Goal: Task Accomplishment & Management: Manage account settings

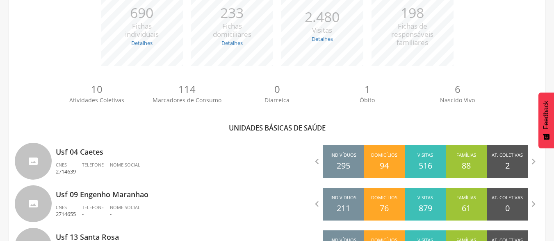
scroll to position [143, 0]
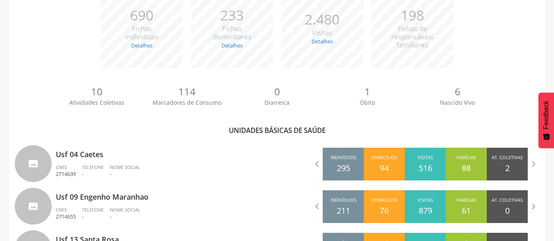
click at [13, 41] on div "**********" at bounding box center [277, 110] width 536 height 438
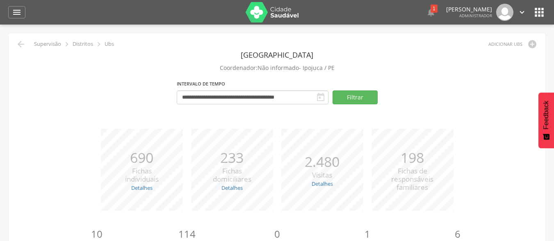
click at [519, 12] on icon "" at bounding box center [521, 12] width 9 height 9
click at [389, 20] on div " 1  Lorem ipsum dolor sit amet, sed do eiusmod tempor incididunt ut labore et…" at bounding box center [423, 12] width 206 height 17
click at [19, 10] on icon "" at bounding box center [17, 12] width 10 height 10
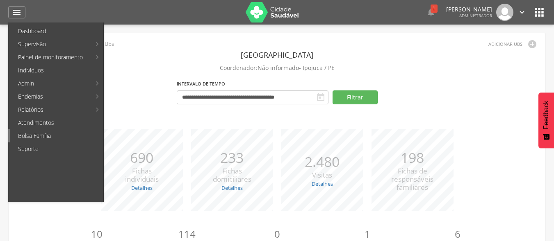
click at [36, 132] on link "Bolsa Família" at bounding box center [56, 136] width 93 height 13
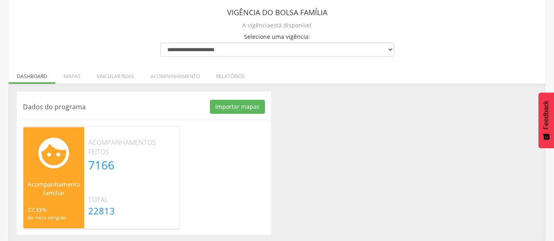
scroll to position [54, 0]
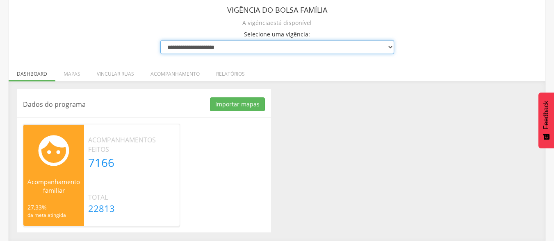
click at [330, 49] on select "**********" at bounding box center [277, 47] width 234 height 14
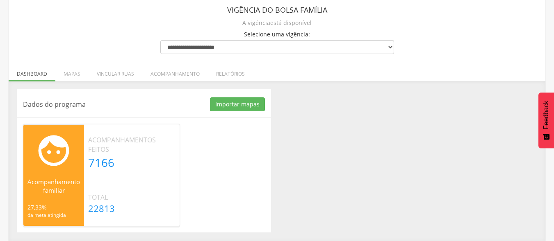
click at [309, 15] on header "Vigência do Bolsa Família" at bounding box center [277, 9] width 234 height 15
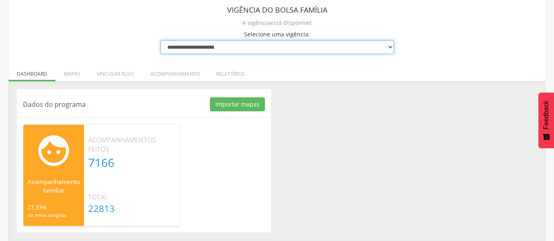
click at [289, 45] on select "**********" at bounding box center [277, 47] width 234 height 14
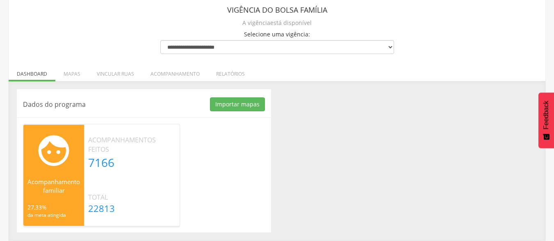
click at [375, 20] on div "A vigência está disponível" at bounding box center [277, 22] width 234 height 11
click at [175, 231] on div "Dados do programa Importar mapas As ruas do(s) mapa(s) estão sendo processadas.…" at bounding box center [144, 160] width 254 height 143
click at [115, 77] on li "Vincular ruas" at bounding box center [116, 71] width 54 height 19
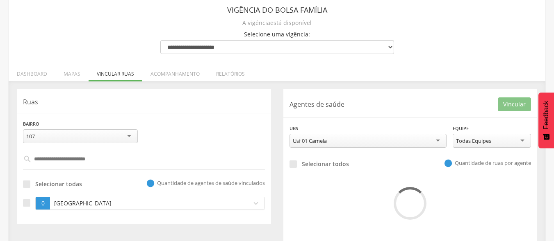
scroll to position [64, 0]
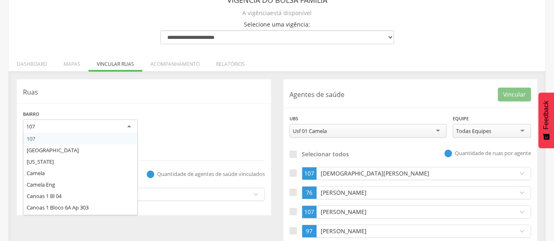
click at [134, 125] on div "107" at bounding box center [80, 127] width 115 height 15
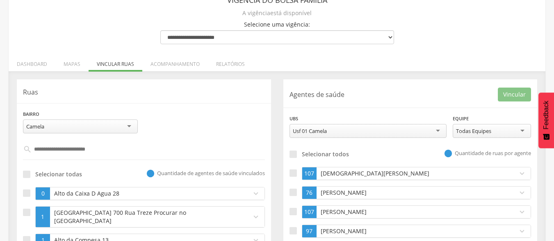
click at [205, 120] on div "Bairro ****** Camela 107 Alto Bela Vista California Camela Camela Eng Canoas 1 …" at bounding box center [144, 125] width 254 height 30
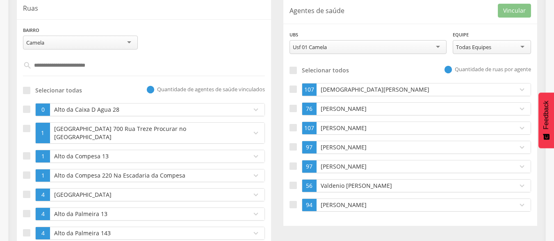
scroll to position [146, 0]
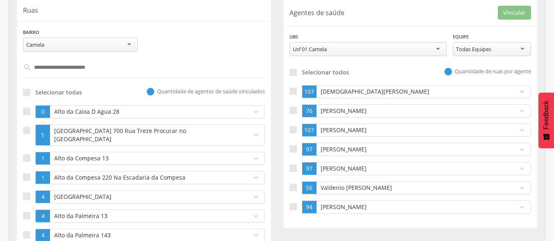
click at [109, 71] on input "text" at bounding box center [144, 68] width 225 height 14
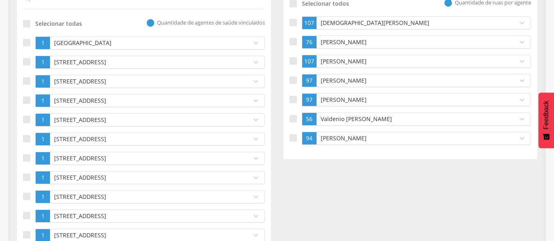
scroll to position [179, 0]
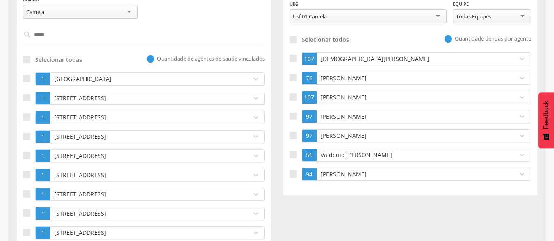
click at [70, 34] on input "*****" at bounding box center [144, 35] width 225 height 14
type input "***"
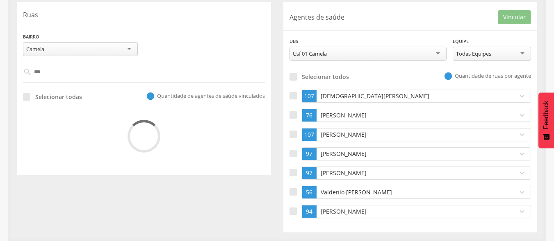
click at [16, 71] on div "Ruas Bairro ****** Camela 107 Alto Bela Vista California Camela Camela Eng Cano…" at bounding box center [144, 88] width 266 height 173
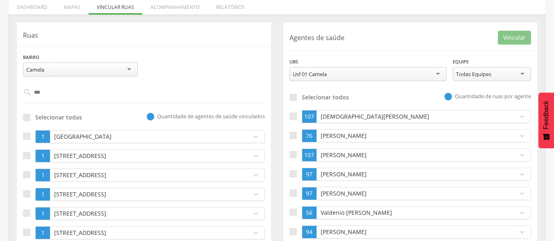
scroll to position [151, 0]
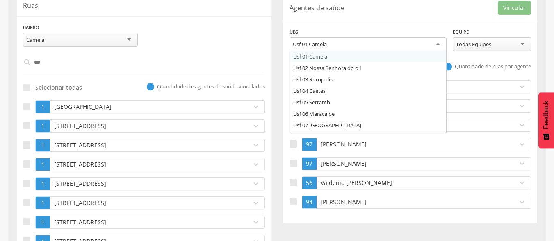
click at [309, 46] on div "Usf 01 Camela" at bounding box center [310, 44] width 34 height 7
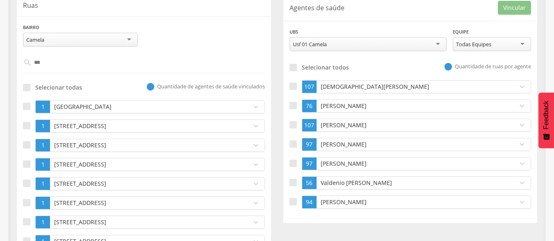
click at [329, 30] on div "**********" at bounding box center [367, 39] width 157 height 24
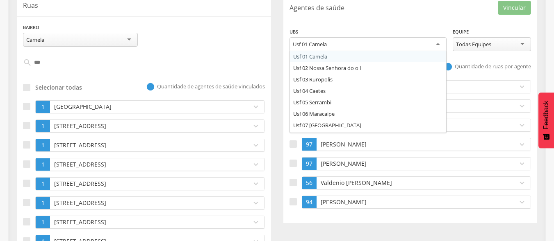
click at [343, 43] on div "Usf 01 Camela" at bounding box center [367, 44] width 157 height 15
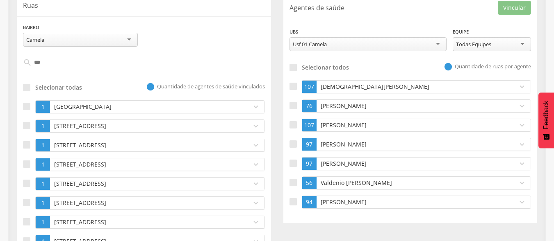
click at [344, 29] on div "**********" at bounding box center [367, 39] width 157 height 24
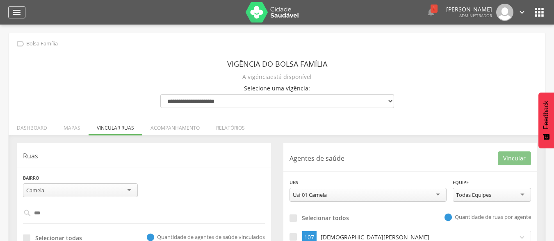
click at [15, 11] on icon "" at bounding box center [17, 12] width 10 height 10
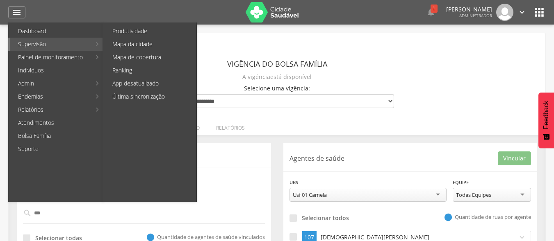
click at [27, 43] on link "Supervisão" at bounding box center [50, 44] width 81 height 13
click at [133, 31] on link "Produtividade" at bounding box center [150, 31] width 92 height 13
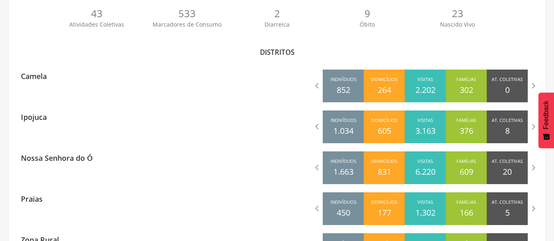
scroll to position [230, 0]
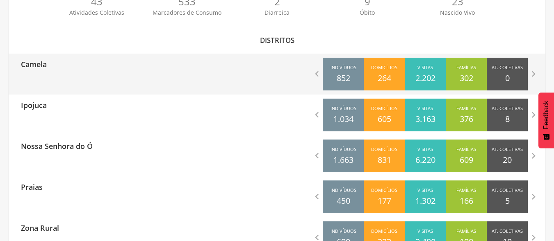
click at [80, 77] on div "Camela  Indivíduos 852 Domicílios 264 Visitas 2.202 Famílias 302 At. Coletivas…" at bounding box center [277, 74] width 536 height 41
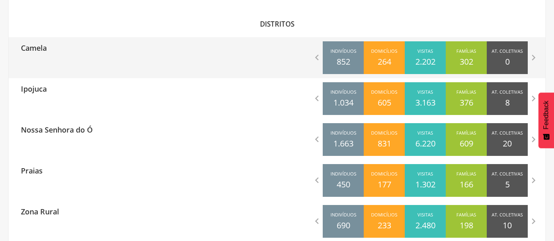
click at [56, 51] on div "Camela" at bounding box center [143, 47] width 268 height 20
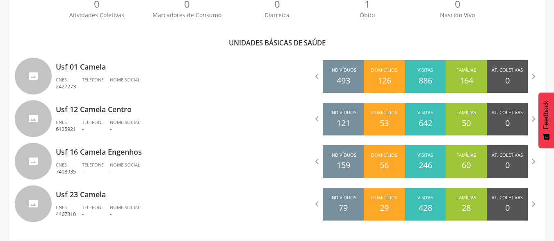
click at [56, 51] on div "**********" at bounding box center [277, 22] width 536 height 438
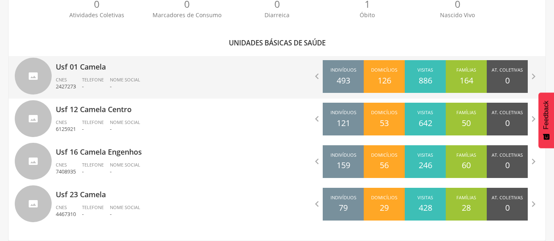
click at [65, 76] on div "Usf 01 Camela CNES 2427273 Telefone - Nome Social -" at bounding box center [163, 77] width 215 height 43
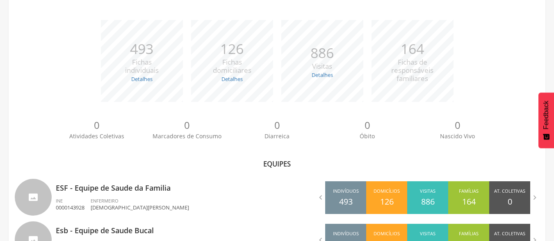
scroll to position [145, 0]
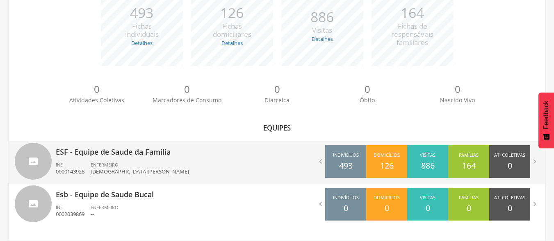
click at [101, 162] on span "ENFERMEIRO" at bounding box center [105, 165] width 28 height 6
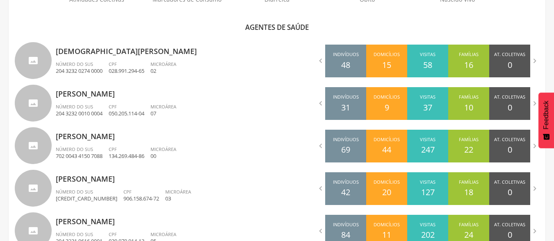
scroll to position [246, 0]
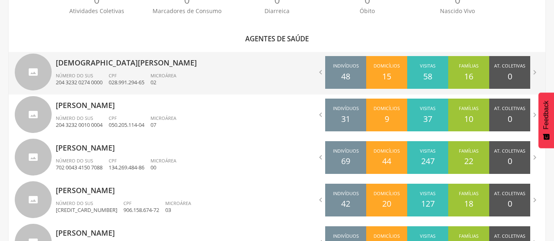
click at [112, 66] on p "[DEMOGRAPHIC_DATA][PERSON_NAME]" at bounding box center [163, 60] width 215 height 16
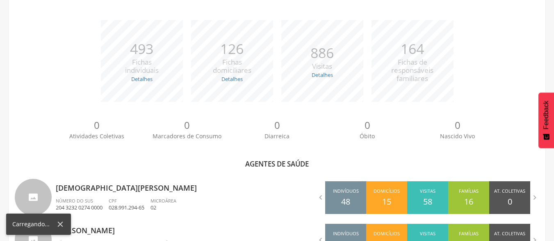
scroll to position [246, 0]
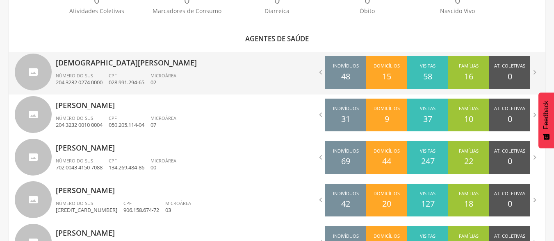
click at [104, 70] on div "Cristiane Maria da Silva Pereira Campos Número do SUS 204 3232 0274 0000 CPF 02…" at bounding box center [163, 73] width 215 height 43
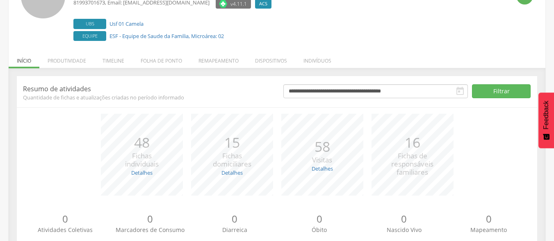
scroll to position [75, 0]
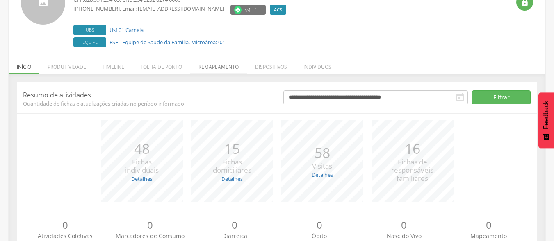
click at [225, 66] on li "Remapeamento" at bounding box center [218, 64] width 57 height 19
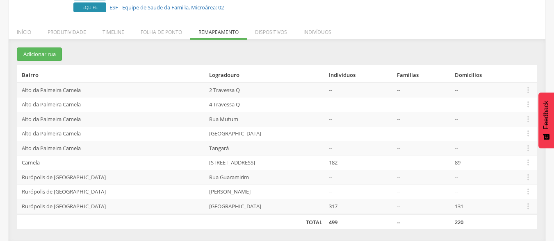
scroll to position [111, 0]
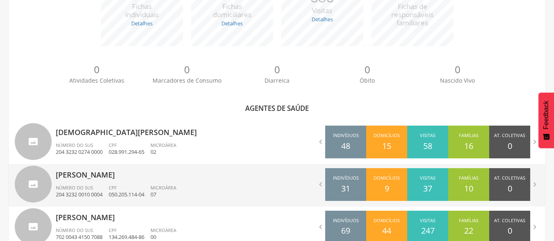
click at [112, 167] on p "[PERSON_NAME]" at bounding box center [163, 172] width 215 height 16
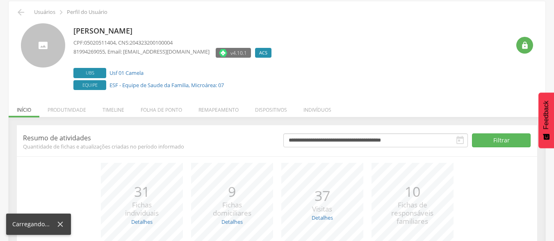
scroll to position [108, 0]
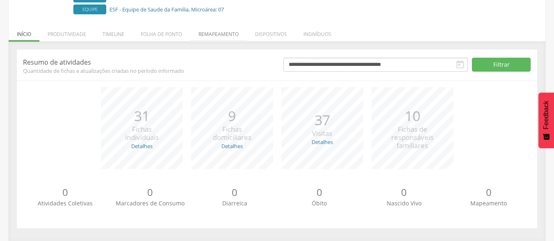
click at [232, 33] on li "Remapeamento" at bounding box center [218, 32] width 57 height 19
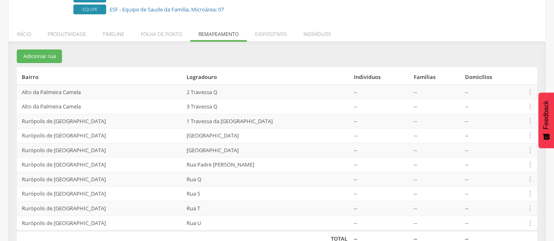
scroll to position [125, 0]
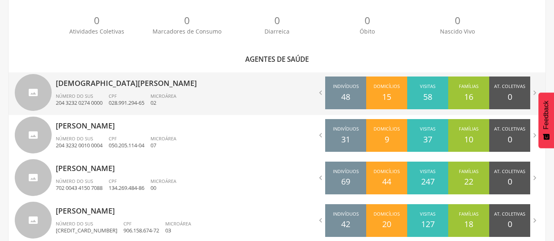
click at [113, 85] on p "[DEMOGRAPHIC_DATA][PERSON_NAME]" at bounding box center [163, 81] width 215 height 16
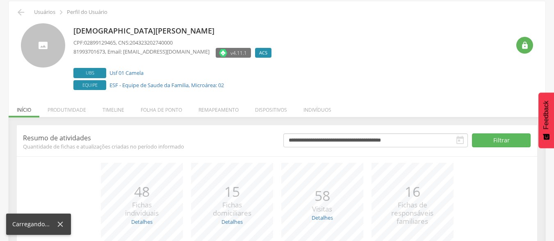
scroll to position [108, 0]
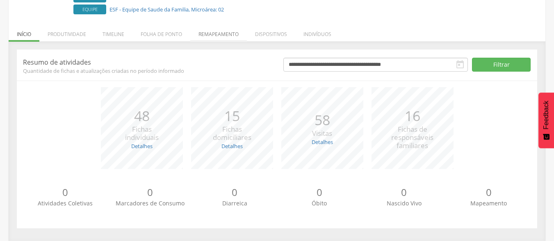
click at [214, 31] on li "Remapeamento" at bounding box center [218, 32] width 57 height 19
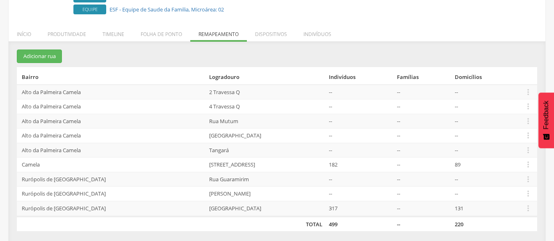
scroll to position [111, 0]
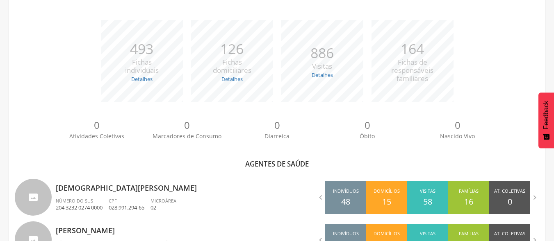
scroll to position [225, 0]
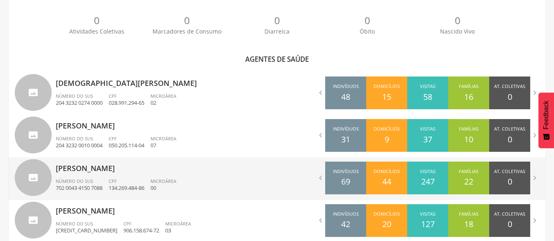
click at [98, 170] on p "[PERSON_NAME]" at bounding box center [163, 166] width 215 height 16
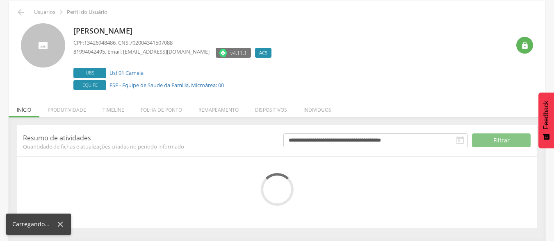
scroll to position [108, 0]
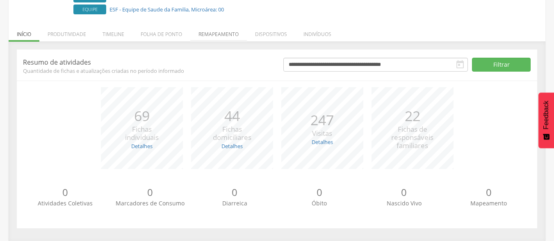
click at [213, 30] on li "Remapeamento" at bounding box center [218, 32] width 57 height 19
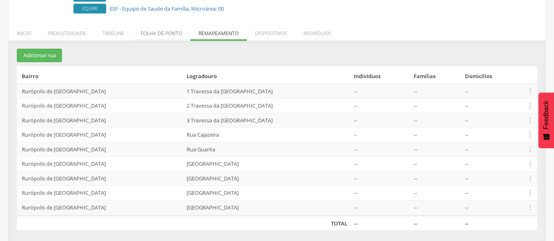
scroll to position [111, 0]
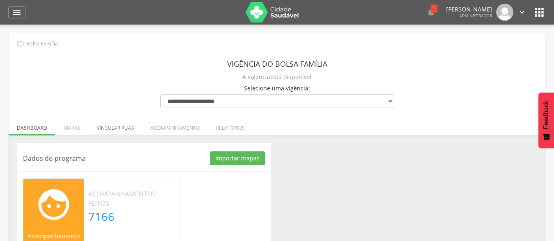
click at [129, 123] on li "Vincular ruas" at bounding box center [116, 125] width 54 height 19
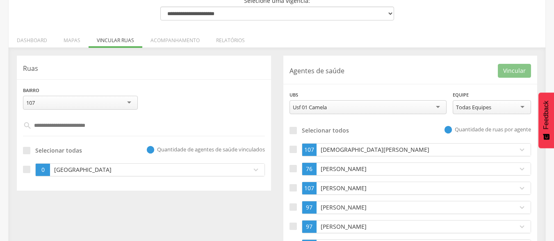
scroll to position [98, 0]
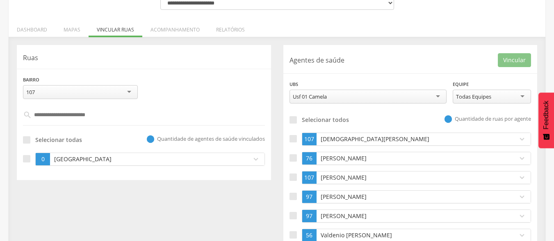
click at [327, 139] on p "[DEMOGRAPHIC_DATA][PERSON_NAME]" at bounding box center [414, 139] width 193 height 8
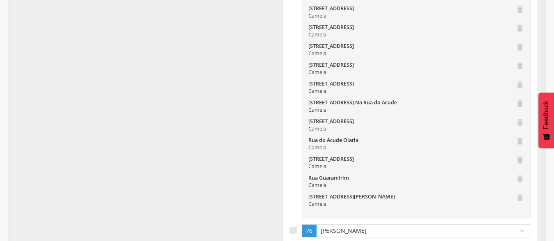
scroll to position [2082, 0]
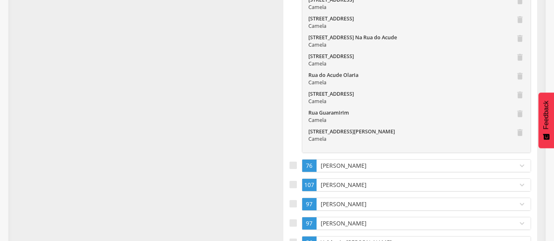
scroll to position [2131, 0]
click at [352, 161] on p "[PERSON_NAME]" at bounding box center [414, 165] width 193 height 8
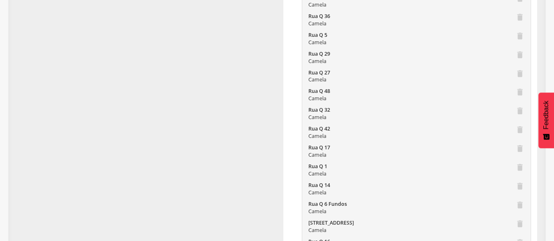
scroll to position [2852, 0]
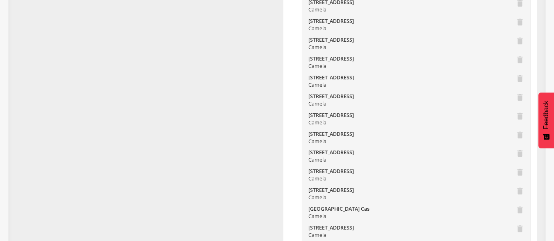
scroll to position [109, 0]
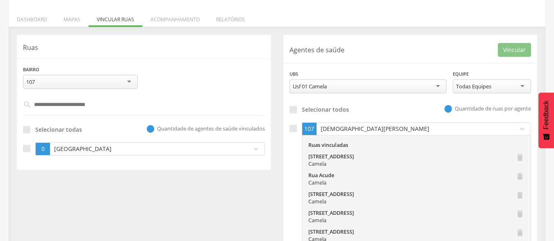
click at [357, 130] on p "[DEMOGRAPHIC_DATA][PERSON_NAME]" at bounding box center [414, 129] width 193 height 8
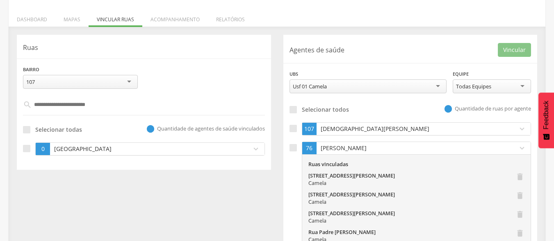
click at [351, 148] on p "[PERSON_NAME]" at bounding box center [414, 148] width 193 height 8
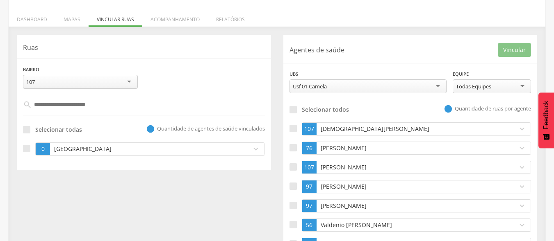
click at [338, 131] on p "[DEMOGRAPHIC_DATA][PERSON_NAME]" at bounding box center [414, 129] width 193 height 8
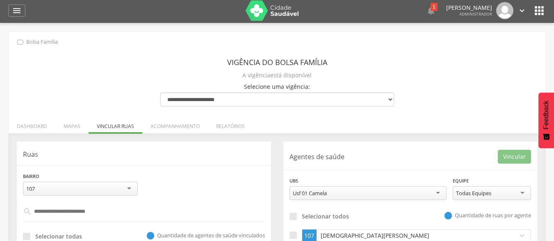
scroll to position [0, 0]
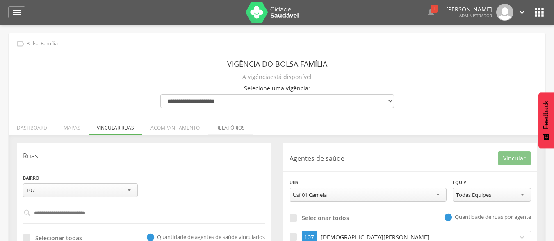
click at [228, 129] on li "Relatórios" at bounding box center [230, 125] width 45 height 19
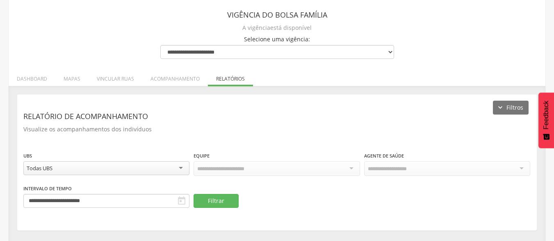
scroll to position [55, 0]
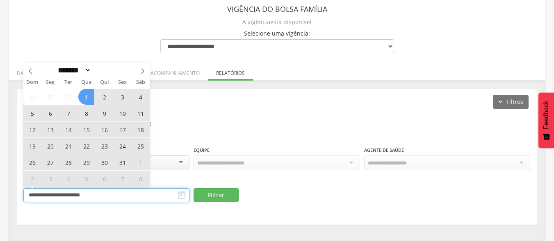
click at [108, 195] on input "**********" at bounding box center [106, 196] width 166 height 14
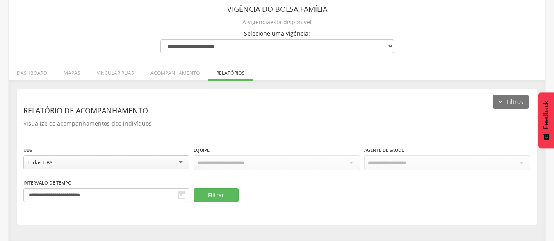
click at [239, 95] on div "**********" at bounding box center [276, 157] width 519 height 136
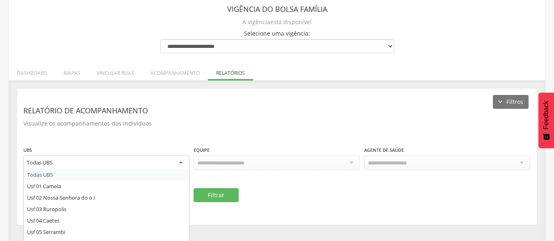
click at [61, 161] on div "Todas UBS" at bounding box center [106, 163] width 166 height 15
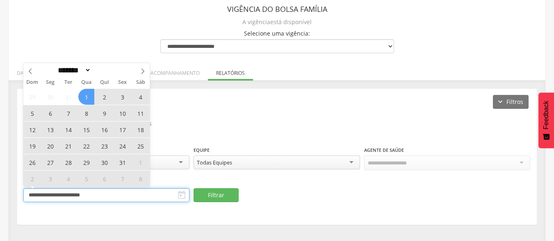
click at [135, 193] on input "**********" at bounding box center [106, 196] width 166 height 14
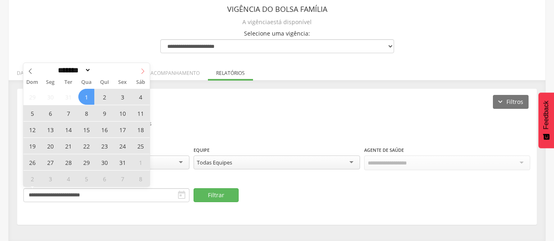
click at [138, 68] on span at bounding box center [143, 70] width 14 height 14
select select "*"
click at [85, 132] on span "12" at bounding box center [86, 130] width 16 height 16
type input "**********"
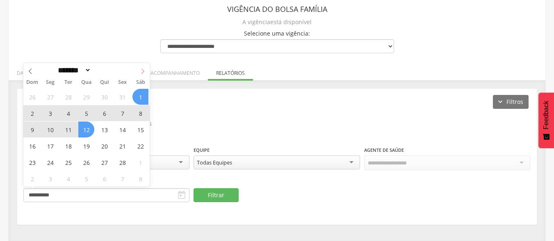
click at [145, 72] on icon at bounding box center [143, 71] width 6 height 6
select select "*"
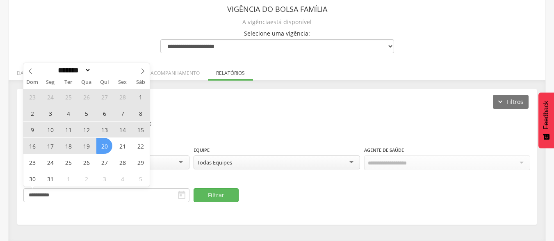
click at [100, 145] on span "20" at bounding box center [104, 146] width 16 height 16
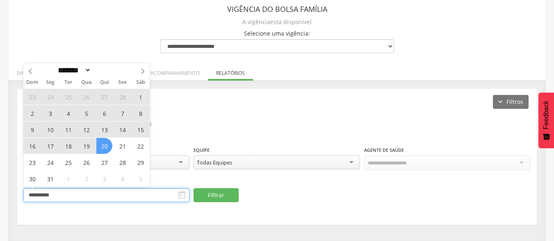
type input "**********"
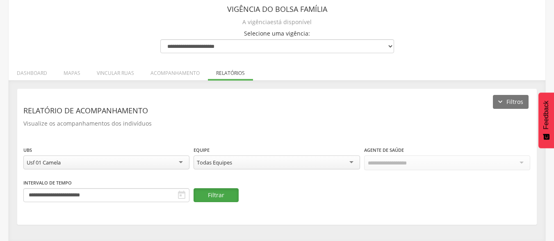
click at [214, 197] on button "Filtrar" at bounding box center [215, 196] width 45 height 14
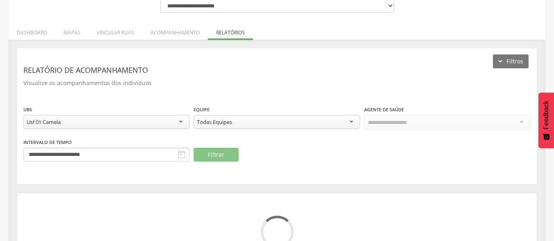
scroll to position [113, 0]
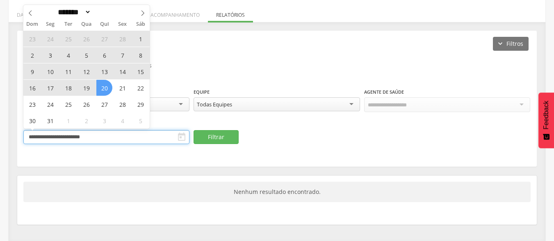
click at [130, 134] on input "**********" at bounding box center [106, 137] width 166 height 14
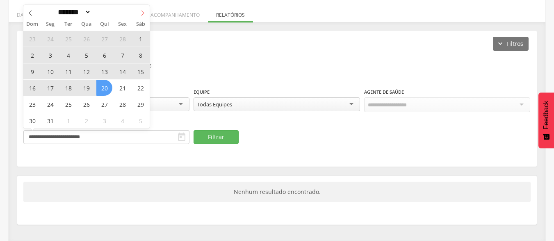
click at [148, 11] on span at bounding box center [143, 12] width 14 height 14
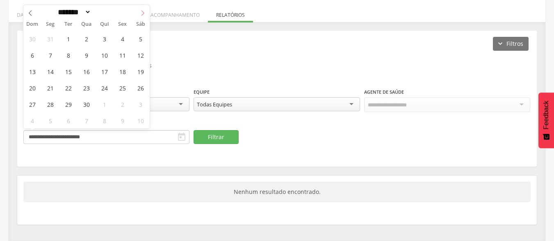
click at [146, 11] on span at bounding box center [143, 12] width 14 height 14
select select "*"
click at [102, 68] on span "15" at bounding box center [104, 72] width 16 height 16
type input "**********"
click at [102, 68] on span "15" at bounding box center [104, 72] width 16 height 16
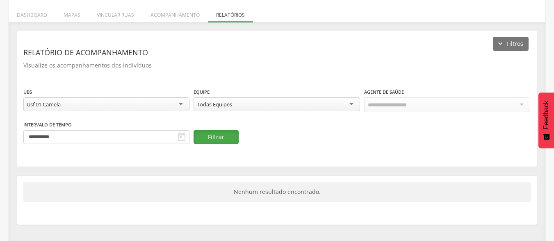
click at [207, 134] on button "Filtrar" at bounding box center [215, 137] width 45 height 14
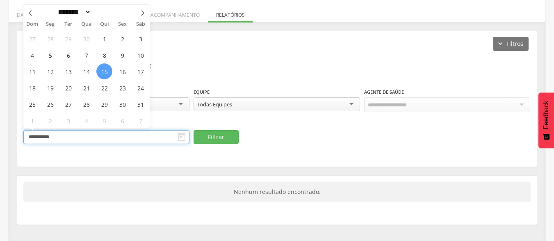
click at [160, 136] on input "**********" at bounding box center [106, 137] width 166 height 14
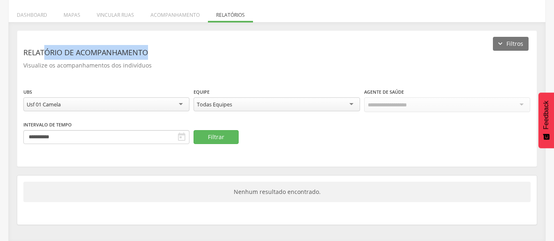
drag, startPoint x: 186, startPoint y: 43, endPoint x: 46, endPoint y: 35, distance: 140.8
click at [46, 35] on div "**********" at bounding box center [276, 99] width 519 height 136
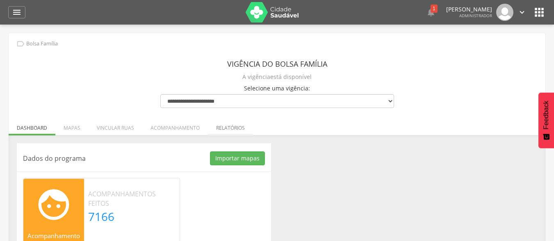
click at [221, 131] on li "Relatórios" at bounding box center [230, 125] width 45 height 19
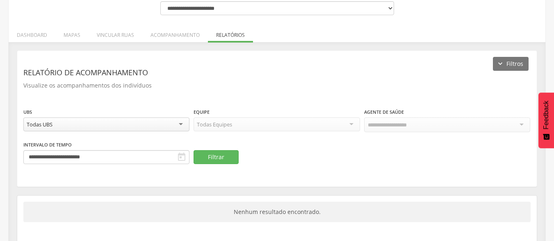
scroll to position [113, 0]
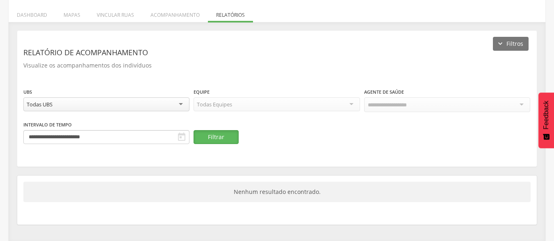
click at [221, 131] on button "Filtrar" at bounding box center [215, 137] width 45 height 14
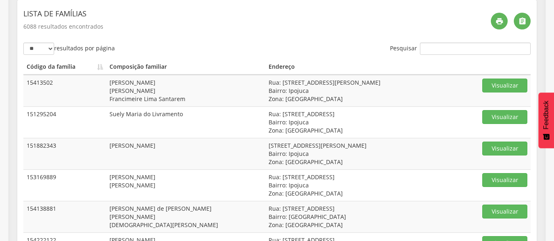
scroll to position [289, 0]
click at [488, 87] on button "Visualizar" at bounding box center [504, 85] width 45 height 14
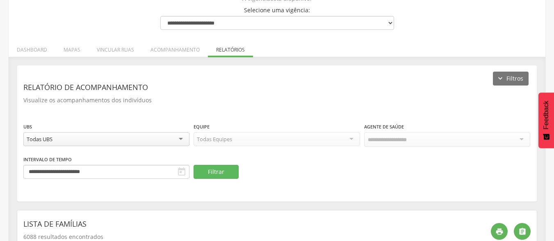
scroll to position [2, 0]
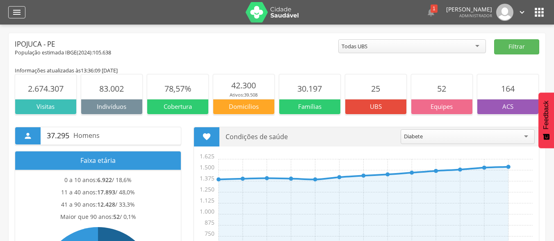
click at [15, 11] on icon "" at bounding box center [17, 12] width 10 height 10
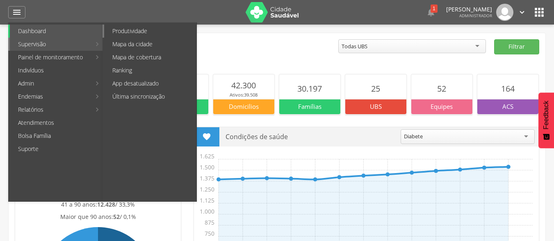
click at [123, 31] on link "Produtividade" at bounding box center [150, 31] width 92 height 13
type input "**********"
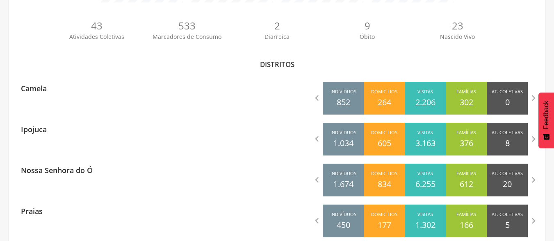
scroll to position [261, 0]
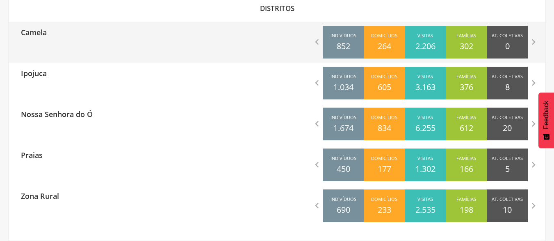
click at [44, 34] on p "Camela" at bounding box center [34, 30] width 26 height 16
type input "**********"
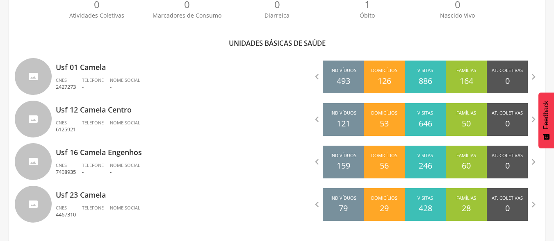
scroll to position [230, 0]
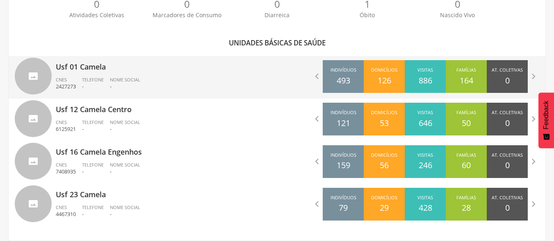
click at [91, 68] on p "Usf 01 Camela" at bounding box center [163, 64] width 215 height 16
type input "**********"
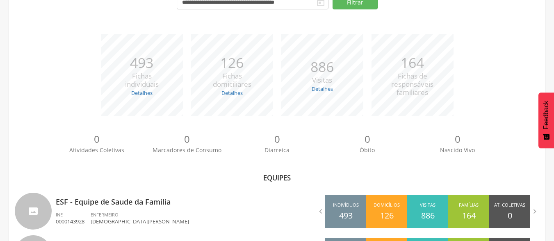
scroll to position [145, 0]
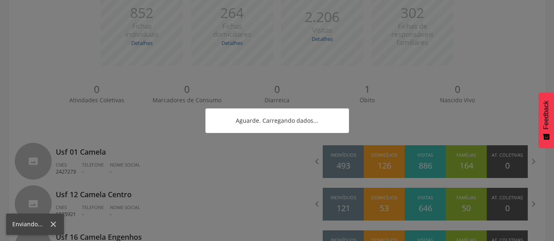
scroll to position [230, 0]
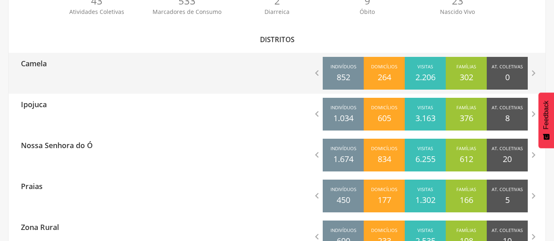
click at [35, 61] on p "Camela" at bounding box center [34, 61] width 26 height 16
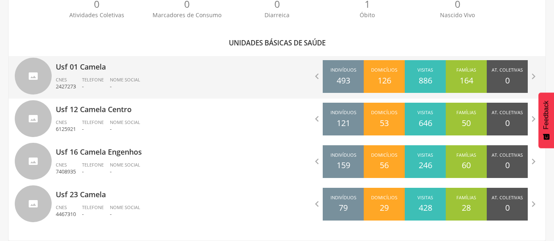
click at [83, 72] on p "Usf 01 Camela" at bounding box center [163, 64] width 215 height 16
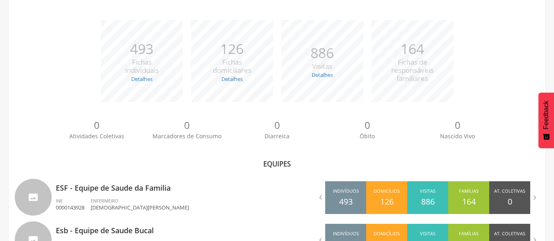
scroll to position [145, 0]
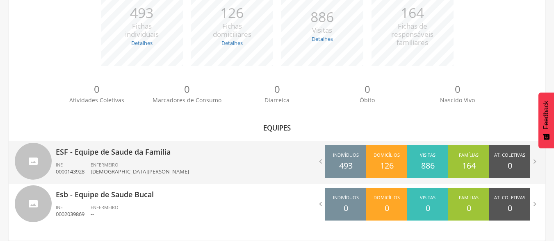
click at [82, 159] on div "ESF - Equipe de Saude da Familia INE 0000143928 ENFERMEIRO Cristiane de Andrade…" at bounding box center [163, 162] width 215 height 43
type input "**********"
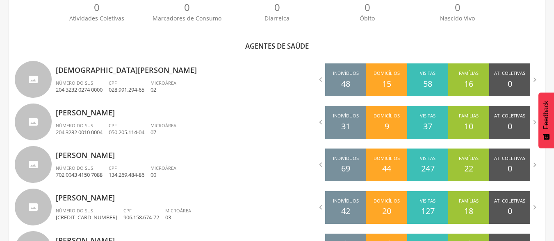
scroll to position [255, 0]
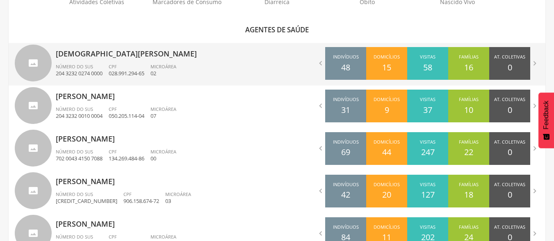
click at [86, 64] on span "Número do SUS" at bounding box center [74, 67] width 37 height 6
type input "**********"
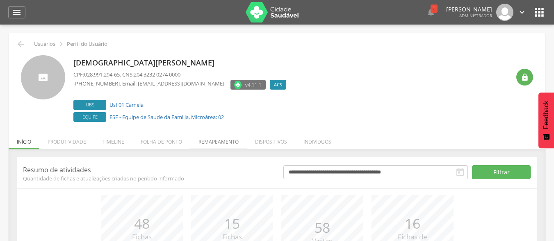
click at [224, 144] on li "Remapeamento" at bounding box center [218, 139] width 57 height 19
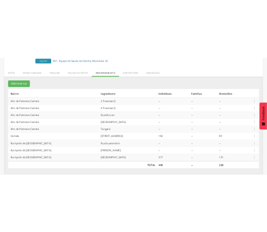
scroll to position [129, 0]
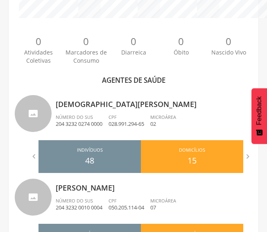
scroll to position [309, 0]
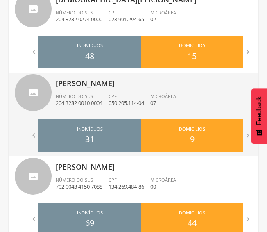
drag, startPoint x: 73, startPoint y: 198, endPoint x: 94, endPoint y: 113, distance: 88.1
click at [94, 113] on div "Elisangela Patricia Pio da Silva Número do SUS 204 3232 0010 0004 CPF 050.205.1…" at bounding box center [154, 94] width 197 height 43
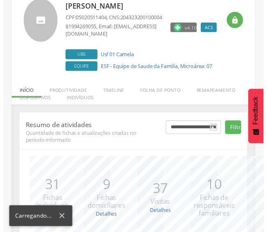
scroll to position [139, 0]
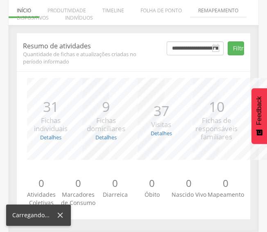
click at [220, 14] on li "Remapeamento" at bounding box center [218, 8] width 57 height 19
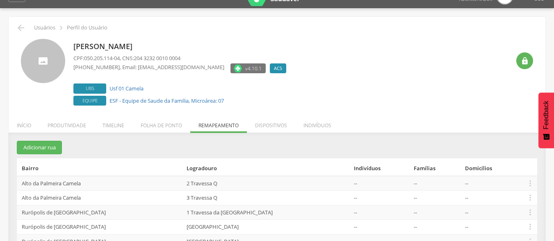
scroll to position [0, 0]
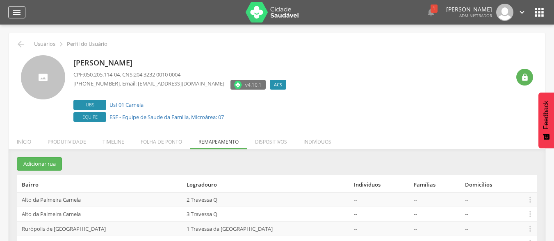
click at [17, 16] on icon "" at bounding box center [17, 12] width 10 height 10
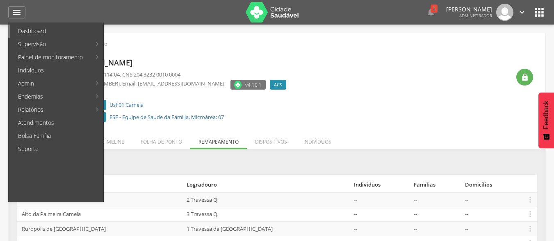
click at [38, 27] on link "Dashboard" at bounding box center [56, 31] width 93 height 13
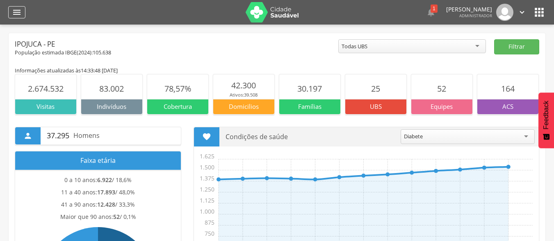
click at [20, 18] on div "" at bounding box center [16, 12] width 17 height 12
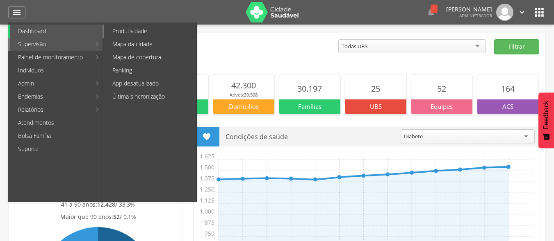
click at [146, 34] on link "Produtividade" at bounding box center [150, 31] width 92 height 13
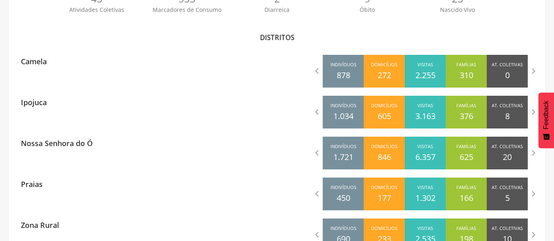
scroll to position [246, 0]
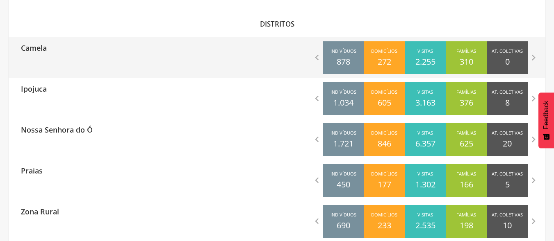
click at [148, 65] on div "Camela  Indivíduos 878 Domicílios 272 Visitas 2.255 Famílias 310 At. Coletivas…" at bounding box center [277, 57] width 536 height 41
click at [321, 56] on icon "" at bounding box center [316, 57] width 11 height 11
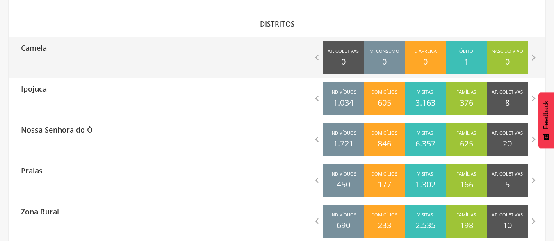
click at [50, 55] on div "Camela" at bounding box center [143, 47] width 268 height 20
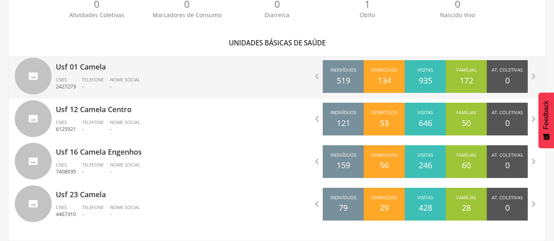
click at [163, 79] on ul "CNES 2427273 Telefone - Nome Social -" at bounding box center [163, 86] width 215 height 18
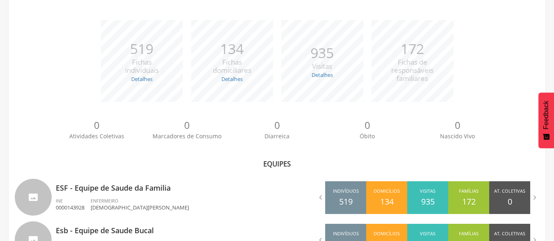
scroll to position [145, 0]
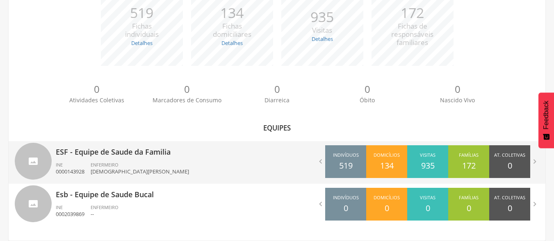
click at [159, 171] on p "Cristiane de Andrade Serra Seca" at bounding box center [140, 172] width 98 height 8
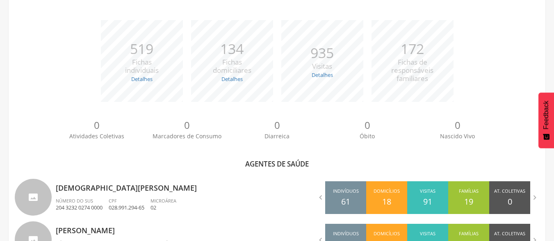
scroll to position [246, 0]
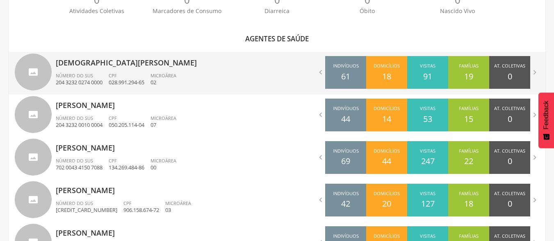
click at [133, 74] on div "CPF 028.991.294-65" at bounding box center [130, 80] width 42 height 14
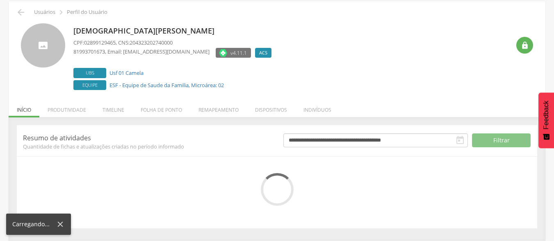
scroll to position [108, 0]
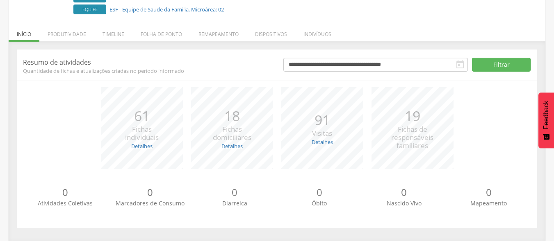
click at [196, 59] on p "Resumo de atividades" at bounding box center [147, 62] width 248 height 9
click at [218, 36] on li "Remapeamento" at bounding box center [218, 32] width 57 height 19
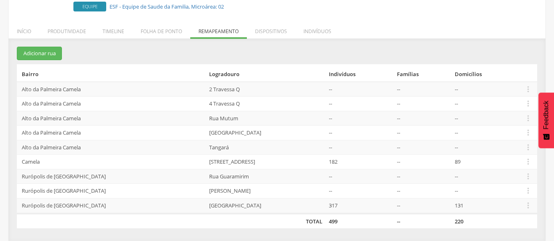
click at [164, 52] on section "Adicionar rua Bairro Logradouro Indivíduos Famílias Domicílios Alto da Palmeira…" at bounding box center [277, 138] width 520 height 182
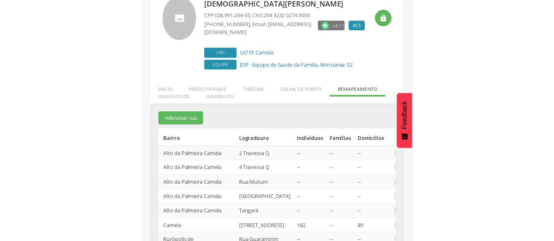
scroll to position [47, 0]
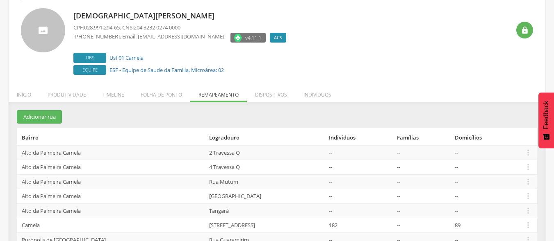
click at [328, 23] on div "Cristiane Maria da Silva Pereira Campos CPF: 028.991.294-65 , CNS: 204 3232 027…" at bounding box center [291, 42] width 436 height 69
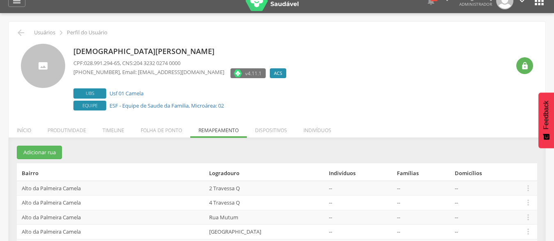
scroll to position [0, 0]
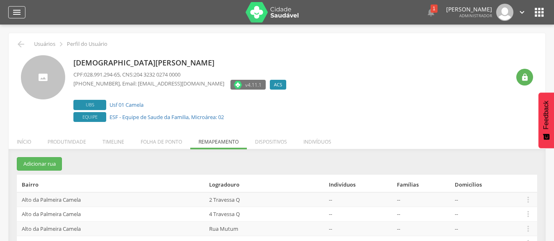
click at [20, 11] on icon "" at bounding box center [17, 12] width 10 height 10
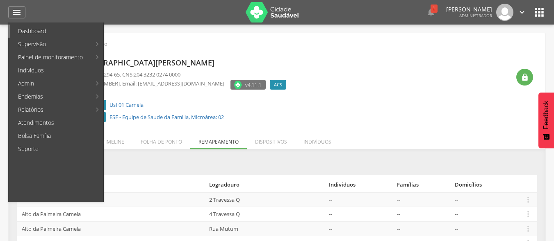
click at [27, 31] on link "Dashboard" at bounding box center [56, 31] width 93 height 13
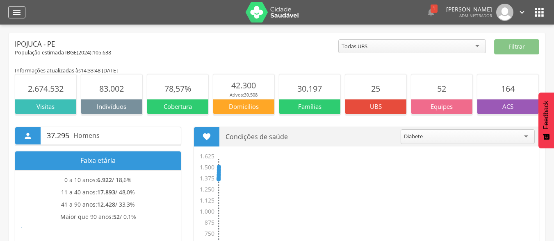
click at [15, 13] on icon "" at bounding box center [17, 12] width 10 height 10
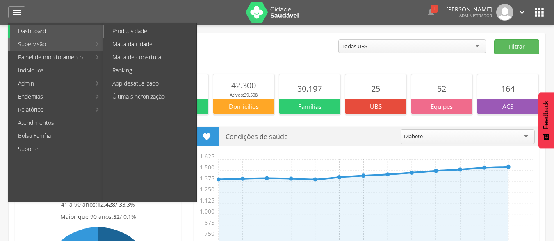
click at [131, 29] on link "Produtividade" at bounding box center [150, 31] width 92 height 13
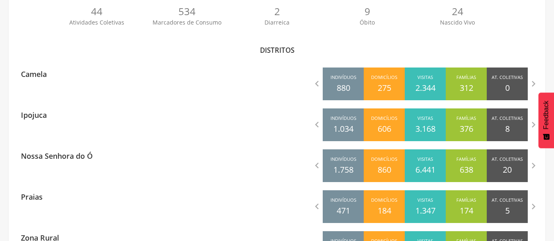
scroll to position [240, 0]
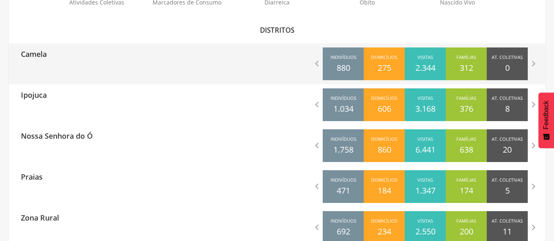
click at [75, 73] on div "Camela  Indivíduos 880 Domicílios 275 Visitas 2.344 Famílias 312 At. Coletivas…" at bounding box center [277, 63] width 536 height 41
click at [319, 64] on icon "" at bounding box center [316, 63] width 11 height 11
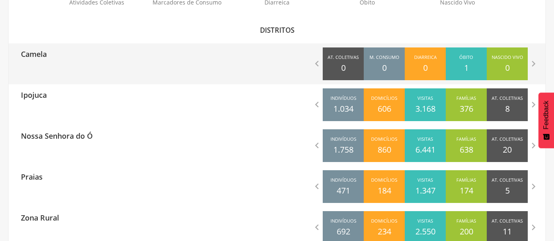
click at [35, 53] on p "Camela" at bounding box center [34, 51] width 26 height 16
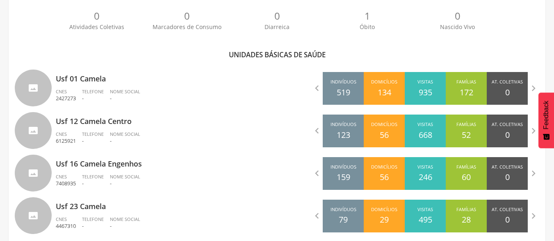
scroll to position [219, 0]
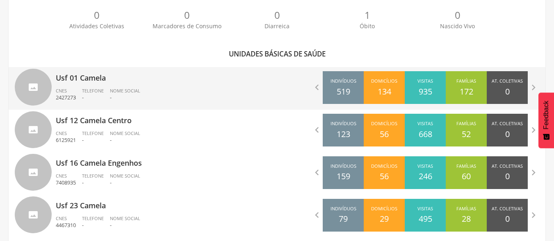
click at [168, 81] on p "Usf 01 Camela" at bounding box center [163, 75] width 215 height 16
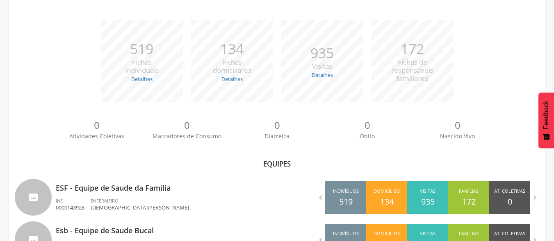
scroll to position [145, 0]
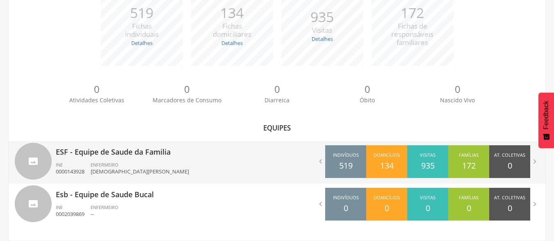
click at [175, 155] on p "ESF - Equipe de Saude da Familia" at bounding box center [163, 149] width 215 height 16
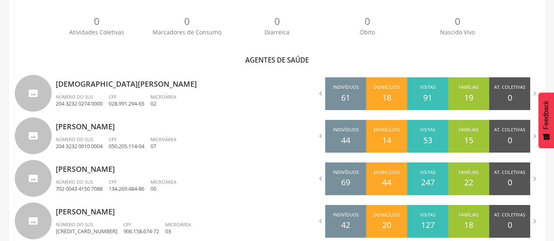
scroll to position [226, 0]
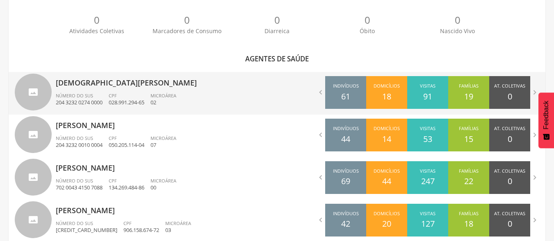
click at [209, 85] on p "[DEMOGRAPHIC_DATA][PERSON_NAME]" at bounding box center [163, 80] width 215 height 16
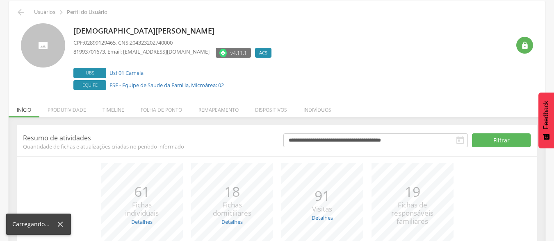
scroll to position [108, 0]
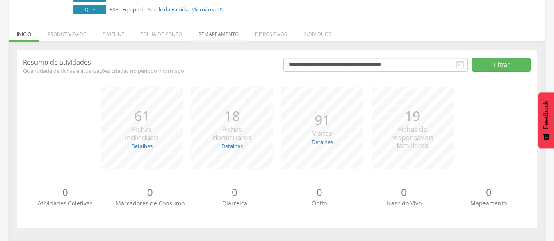
click at [211, 36] on li "Remapeamento" at bounding box center [218, 32] width 57 height 19
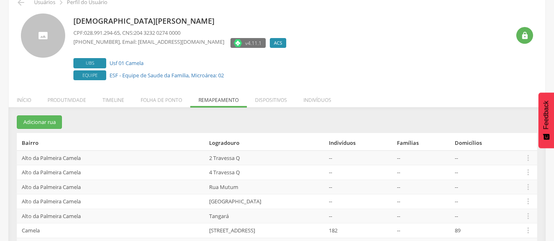
scroll to position [0, 0]
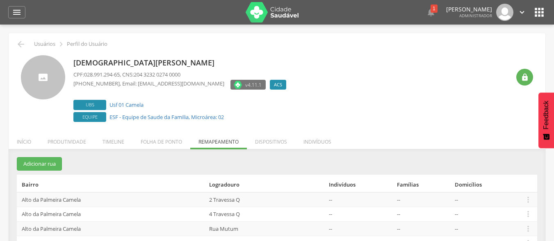
click at [409, 35] on div " Usuários  Perfil do Usuário Cristiane Maria da Silva Pereira Campos CPF: 028…" at bounding box center [277, 192] width 536 height 318
click at [414, 42] on div " Usuários  Perfil do Usuário" at bounding box center [277, 44] width 524 height 10
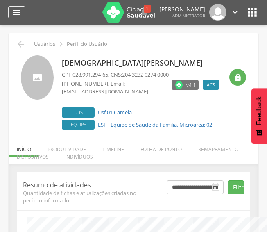
click at [16, 12] on icon "" at bounding box center [17, 12] width 10 height 10
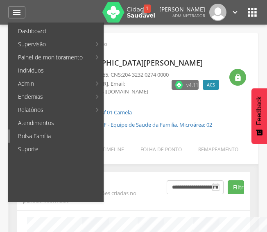
click at [20, 132] on link "Bolsa Família" at bounding box center [56, 136] width 93 height 13
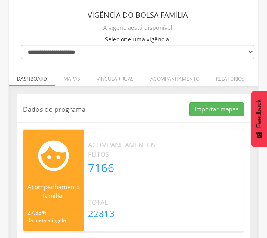
scroll to position [57, 0]
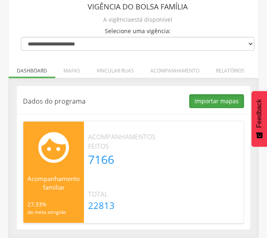
click at [218, 98] on button "Importar mapas" at bounding box center [216, 101] width 55 height 14
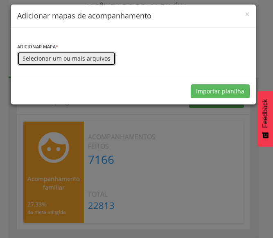
click at [83, 52] on button "Selecionar um ou mais arquivos" at bounding box center [66, 59] width 99 height 14
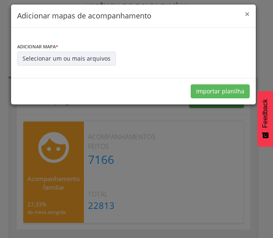
click at [246, 13] on span "×" at bounding box center [247, 13] width 5 height 11
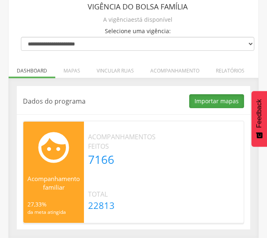
click at [213, 105] on button "Importar mapas" at bounding box center [216, 101] width 55 height 14
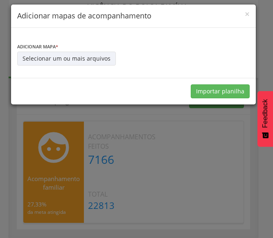
click at [250, 12] on div "× Adicionar mapas de acompanhamento" at bounding box center [133, 16] width 245 height 23
click at [248, 12] on span "×" at bounding box center [247, 13] width 5 height 11
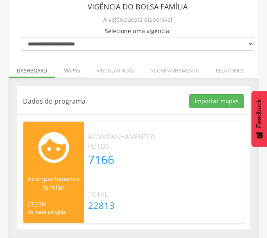
click at [76, 71] on li "Mapas" at bounding box center [71, 68] width 33 height 19
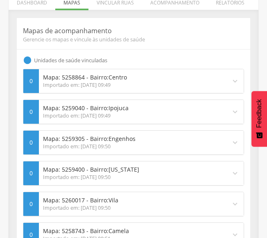
scroll to position [0, 0]
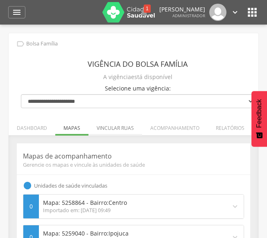
click at [112, 129] on li "Vincular ruas" at bounding box center [116, 125] width 54 height 19
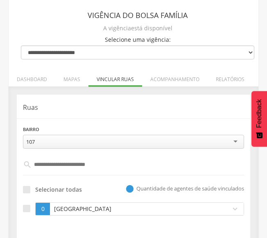
scroll to position [49, 0]
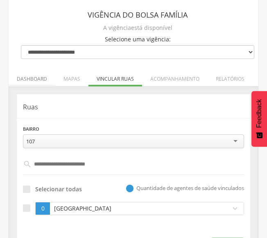
click at [43, 78] on li "Dashboard" at bounding box center [32, 76] width 47 height 19
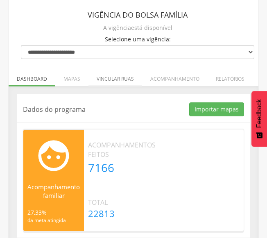
click at [111, 80] on li "Vincular ruas" at bounding box center [116, 76] width 54 height 19
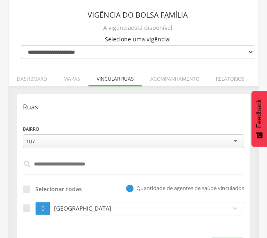
click at [112, 118] on hr at bounding box center [134, 118] width 234 height 0
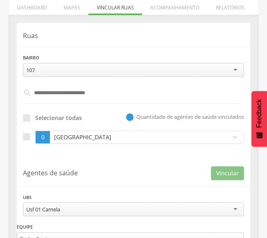
scroll to position [131, 0]
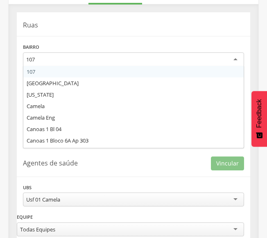
click at [45, 61] on div "107" at bounding box center [133, 59] width 221 height 15
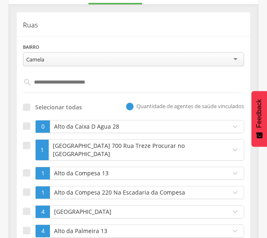
click at [86, 85] on input "text" at bounding box center [134, 82] width 204 height 14
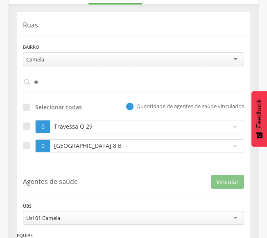
type input "*"
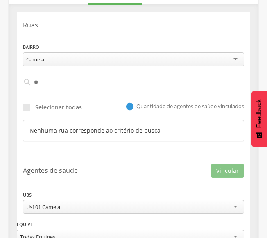
type input "*"
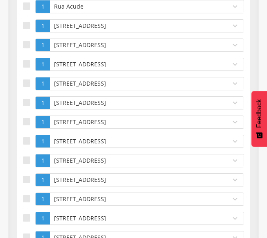
scroll to position [43, 0]
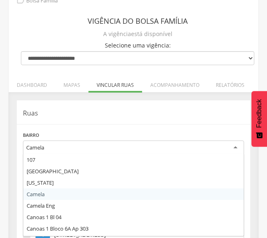
click at [44, 143] on div "Camela" at bounding box center [133, 148] width 221 height 15
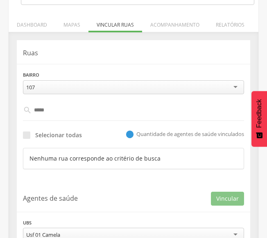
scroll to position [109, 0]
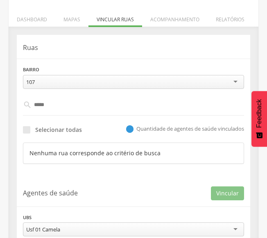
click at [60, 110] on input "*****" at bounding box center [134, 105] width 204 height 14
type input "*"
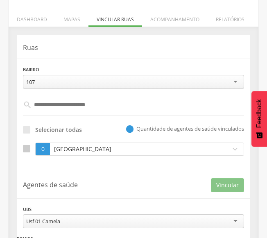
click at [27, 145] on div at bounding box center [26, 148] width 7 height 7
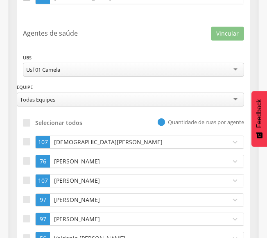
scroll to position [263, 0]
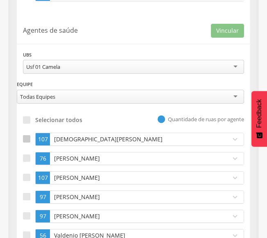
click at [30, 139] on div at bounding box center [26, 138] width 7 height 7
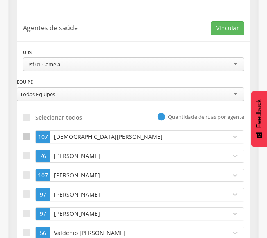
scroll to position [260, 0]
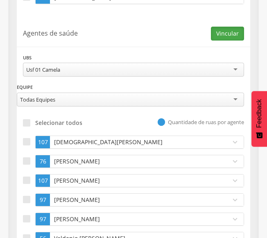
click at [229, 31] on button "Vincular" at bounding box center [227, 34] width 33 height 14
click at [78, 138] on p "[DEMOGRAPHIC_DATA][PERSON_NAME]" at bounding box center [138, 142] width 173 height 8
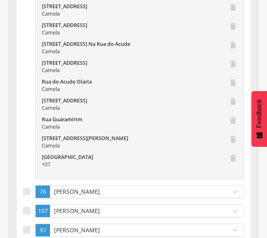
scroll to position [2294, 0]
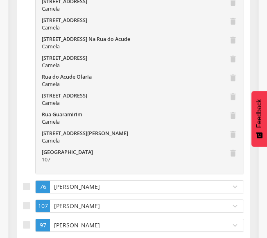
click at [232, 156] on icon "delete" at bounding box center [233, 156] width 9 height 15
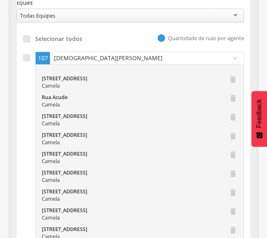
scroll to position [349, 0]
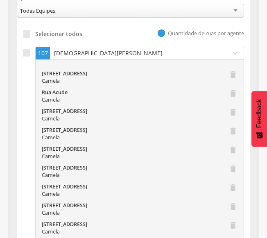
click at [67, 53] on p "[DEMOGRAPHIC_DATA][PERSON_NAME]" at bounding box center [138, 53] width 173 height 8
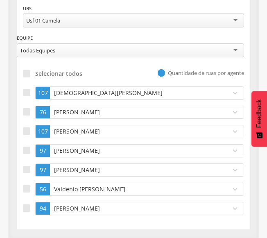
scroll to position [309, 0]
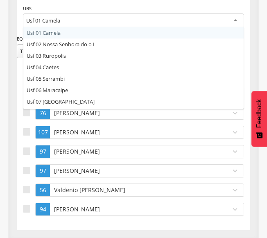
click at [60, 20] on div "Usf 01 Camela" at bounding box center [43, 20] width 34 height 7
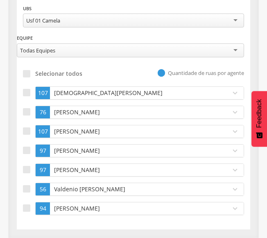
click at [57, 36] on div "**********" at bounding box center [134, 34] width 234 height 61
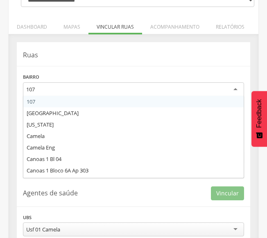
click at [41, 86] on div "107" at bounding box center [133, 89] width 221 height 15
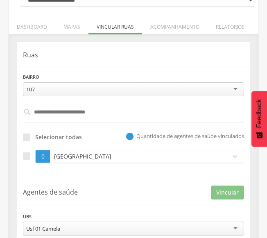
click at [61, 75] on div "Bairro *** 107 107 Alto Bela Vista California Camela Camela Eng Canoas 1 Bl 04 …" at bounding box center [133, 85] width 221 height 24
click at [25, 154] on div at bounding box center [26, 155] width 7 height 7
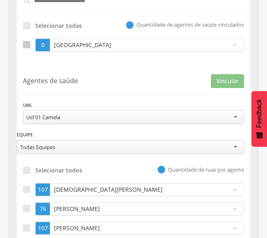
scroll to position [216, 0]
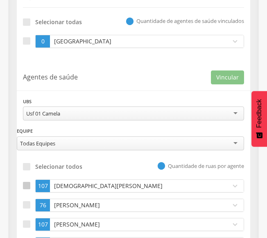
click at [23, 185] on div at bounding box center [26, 185] width 7 height 7
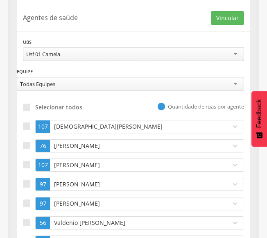
scroll to position [282, 0]
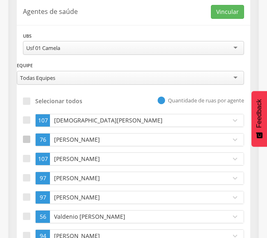
click at [27, 138] on div at bounding box center [26, 139] width 7 height 7
click at [240, 6] on button "Vincular" at bounding box center [227, 12] width 33 height 14
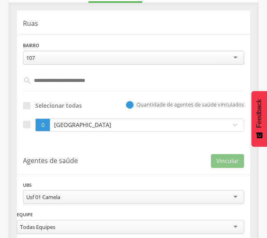
scroll to position [126, 0]
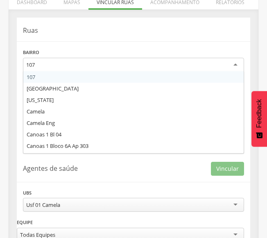
click at [55, 61] on div "107" at bounding box center [133, 65] width 221 height 15
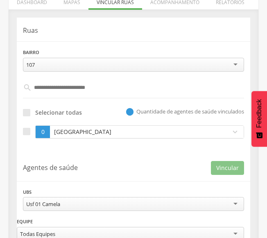
click at [89, 43] on div "Ruas Bairro *** 107 107 Alto Bela Vista California Camela Camela Eng Canoas 1 B…" at bounding box center [134, 85] width 234 height 135
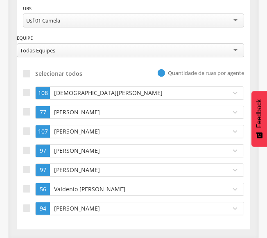
scroll to position [101, 0]
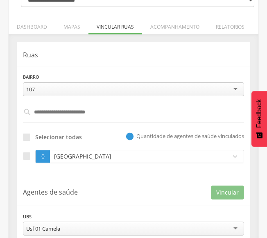
click at [65, 86] on div "107" at bounding box center [133, 89] width 221 height 14
click at [57, 70] on div "Ruas Bairro *** 107 107 Alto Bela Vista California Camela Camela Eng Canoas 1 B…" at bounding box center [134, 109] width 234 height 135
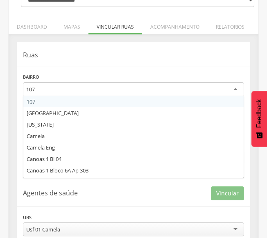
click at [43, 87] on div "107" at bounding box center [133, 89] width 221 height 15
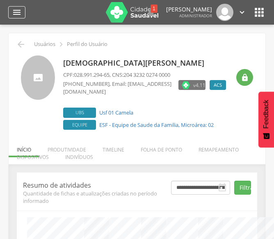
click at [22, 12] on div "" at bounding box center [16, 12] width 17 height 12
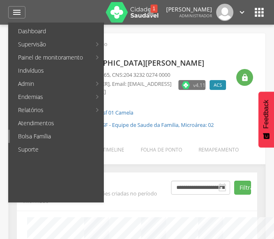
click at [27, 136] on link "Bolsa Família" at bounding box center [56, 136] width 93 height 13
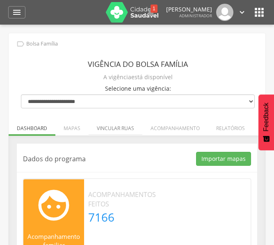
click at [117, 130] on li "Vincular ruas" at bounding box center [116, 125] width 54 height 19
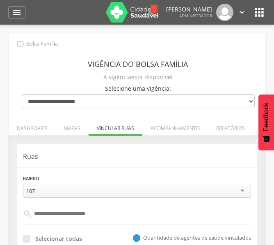
click at [112, 144] on div "Ruas Bairro *** 107 107 Campo obrigatório  Selecionar todas  Quantidade de ag…" at bounding box center [137, 210] width 240 height 135
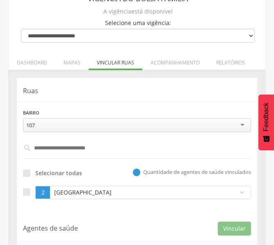
scroll to position [82, 0]
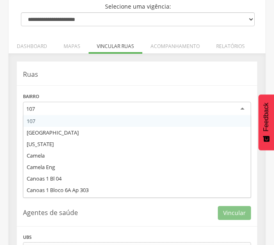
click at [119, 114] on div "107" at bounding box center [137, 109] width 228 height 15
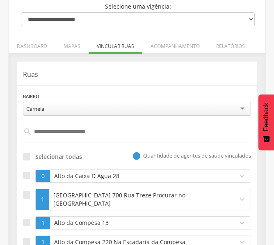
click at [62, 133] on input "text" at bounding box center [137, 132] width 211 height 14
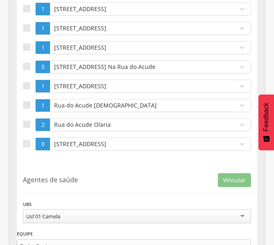
scroll to position [1010, 0]
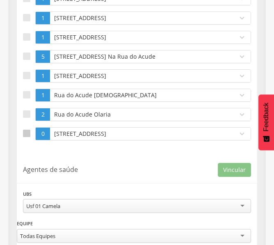
type input "***"
click at [29, 135] on div at bounding box center [26, 133] width 7 height 7
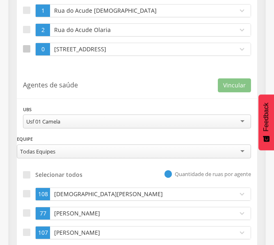
scroll to position [1097, 0]
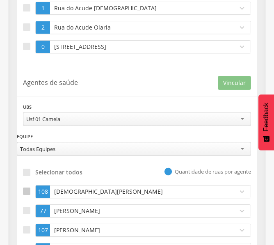
click at [24, 188] on div at bounding box center [26, 190] width 7 height 7
click at [168, 82] on p "Agentes de saúde" at bounding box center [120, 82] width 195 height 9
click at [258, 172] on div "**********" at bounding box center [137, 198] width 252 height 260
